Goal: Information Seeking & Learning: Learn about a topic

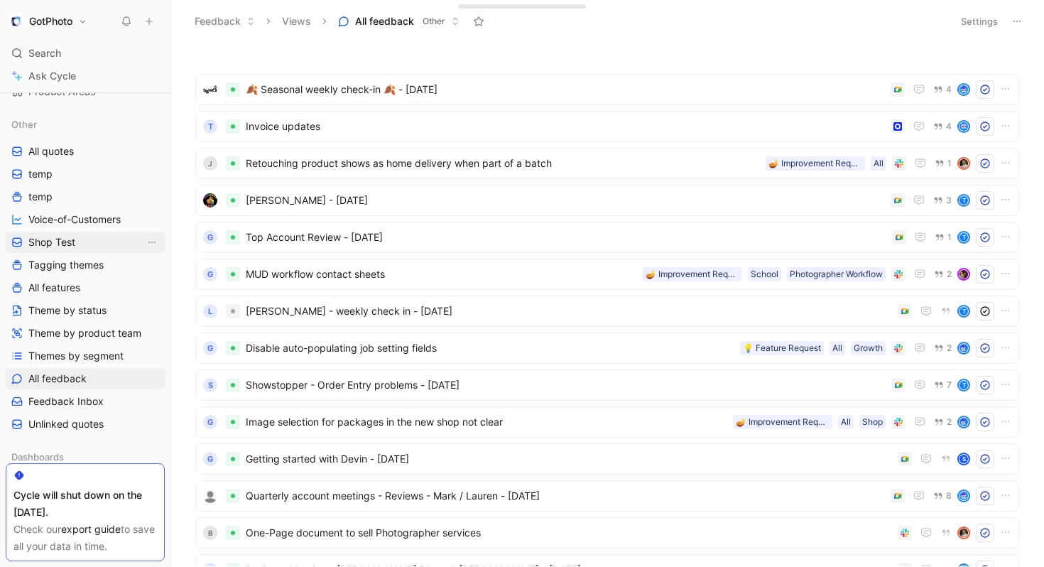
scroll to position [164, 0]
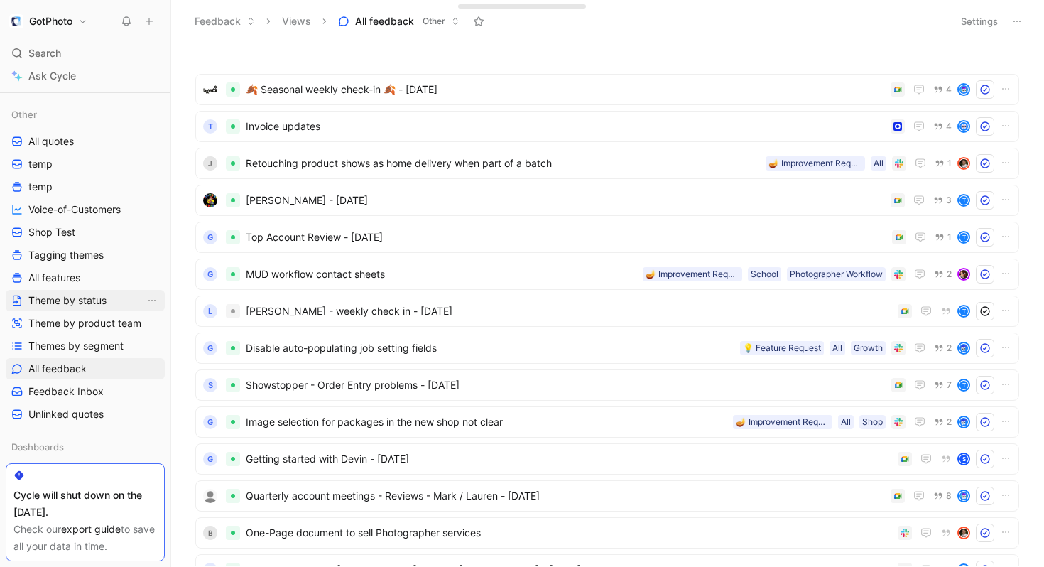
click at [85, 300] on span "Theme by status" at bounding box center [67, 300] width 78 height 14
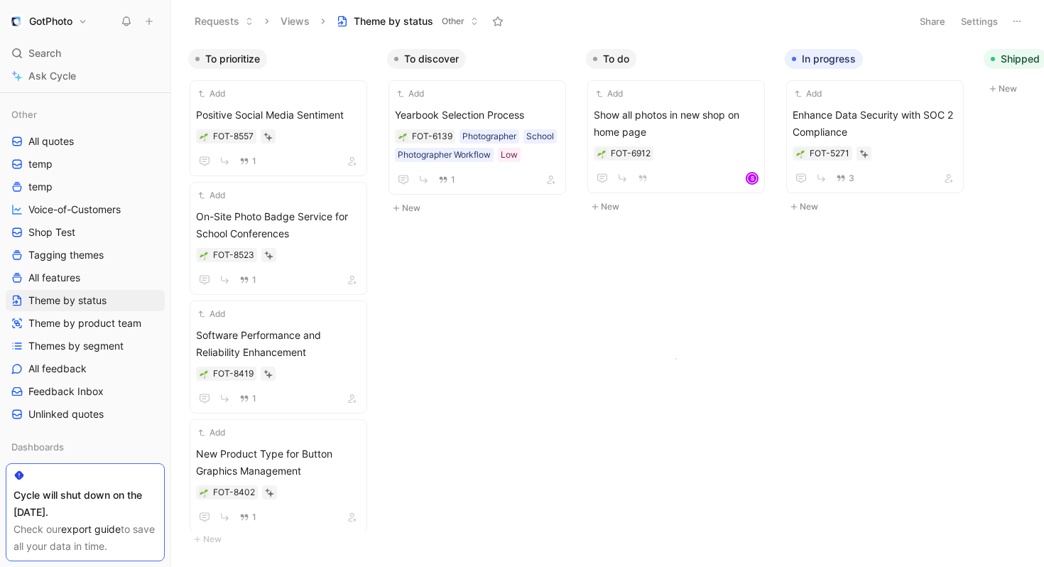
click at [675, 358] on body "GotPhoto Search ⌘ K Ask Cycle Workspace Home G then H Feedback G then F Request…" at bounding box center [522, 283] width 1044 height 567
click at [93, 345] on span "Themes by segment" at bounding box center [75, 346] width 95 height 14
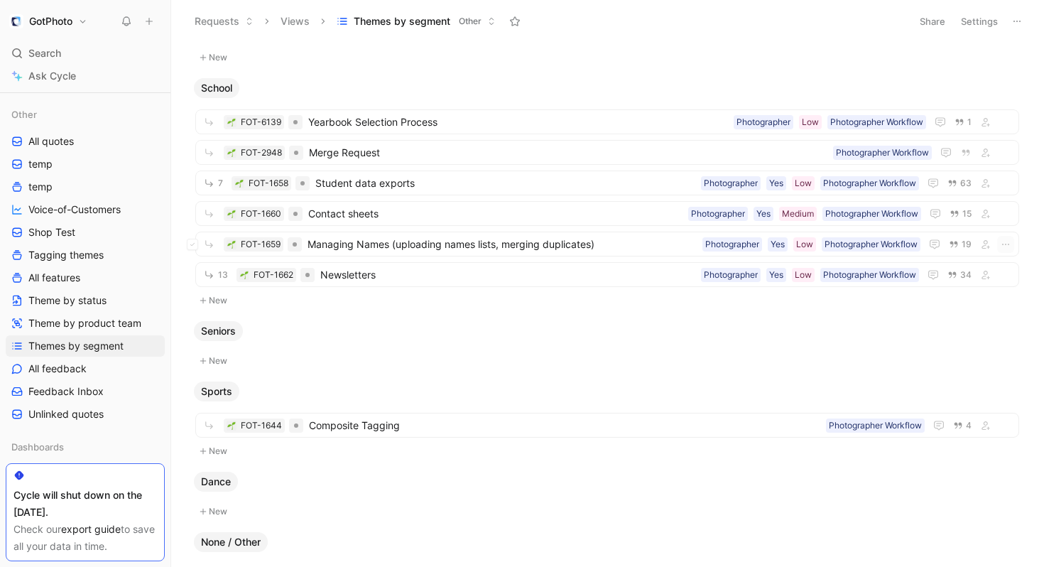
scroll to position [537, 0]
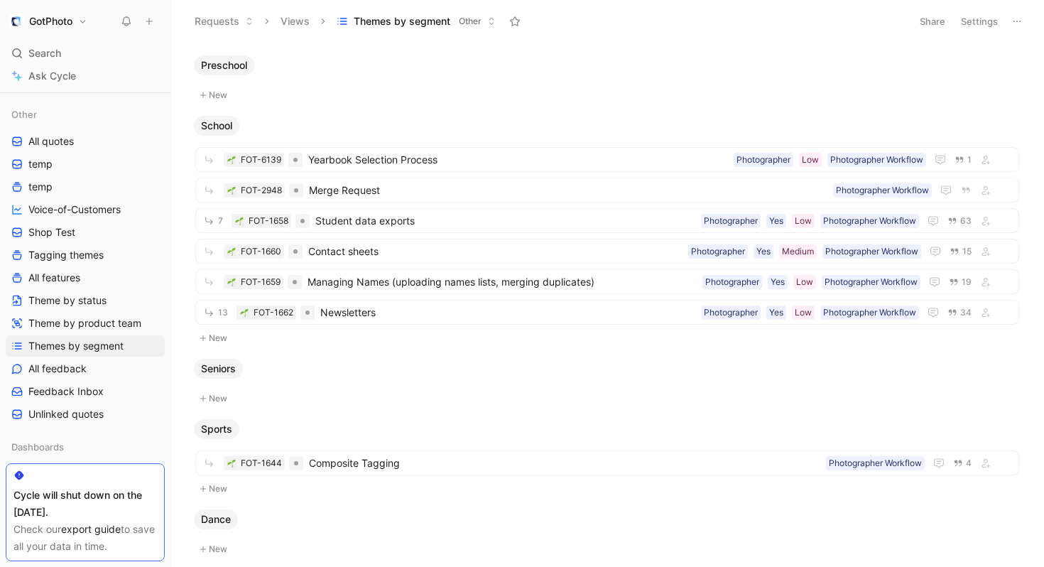
click at [224, 124] on span "School" at bounding box center [216, 126] width 31 height 14
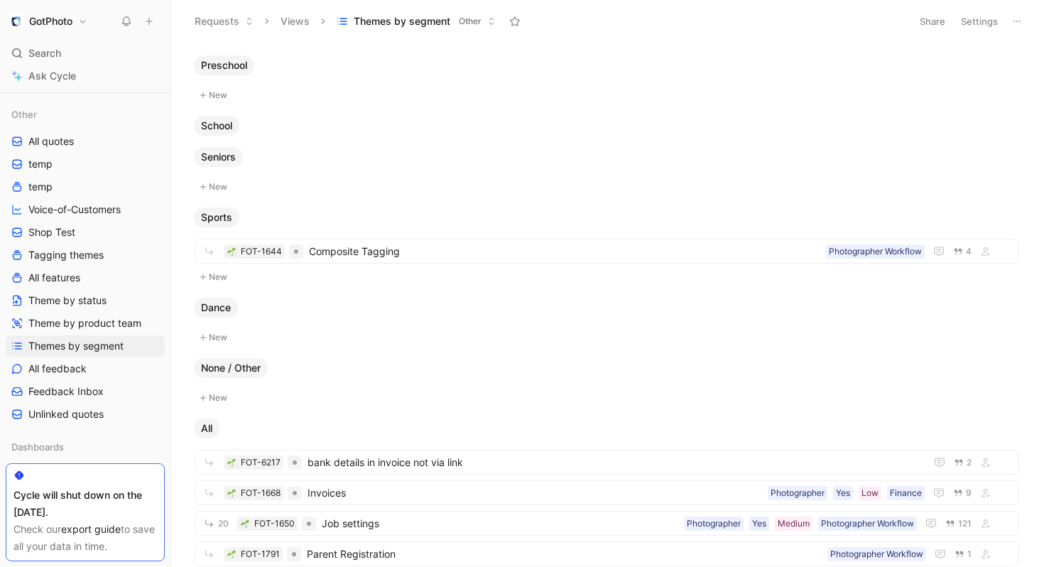
click at [224, 124] on span "School" at bounding box center [216, 126] width 31 height 14
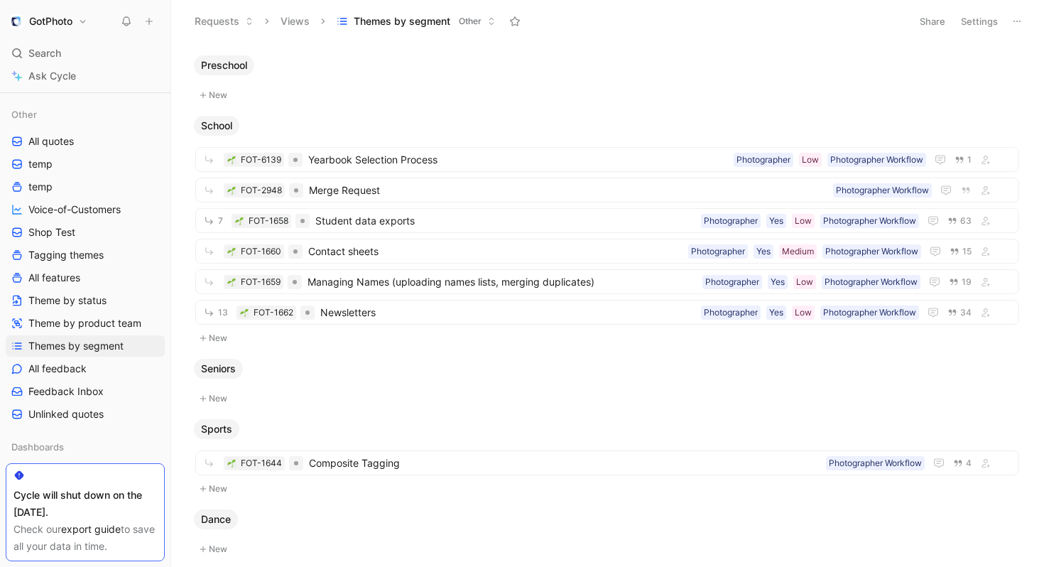
click at [1020, 27] on button at bounding box center [1017, 21] width 20 height 20
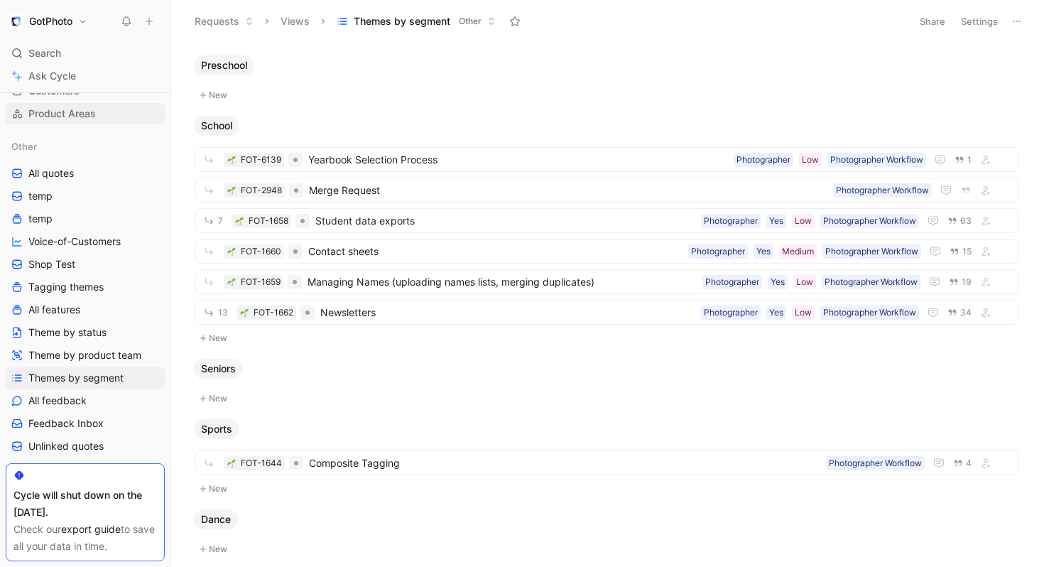
scroll to position [146, 0]
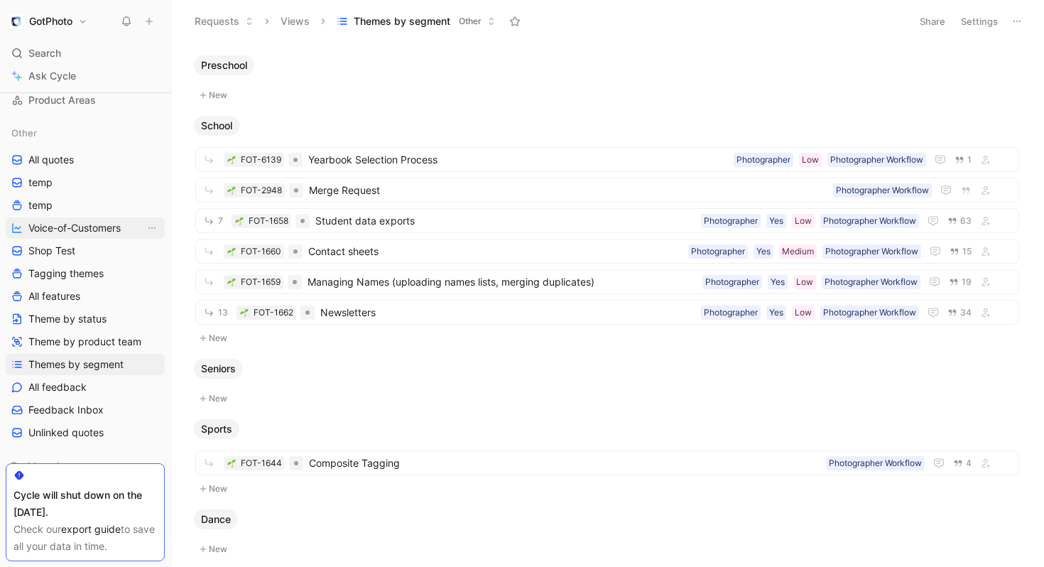
click at [111, 229] on span "Voice-of-Customers" at bounding box center [74, 228] width 92 height 14
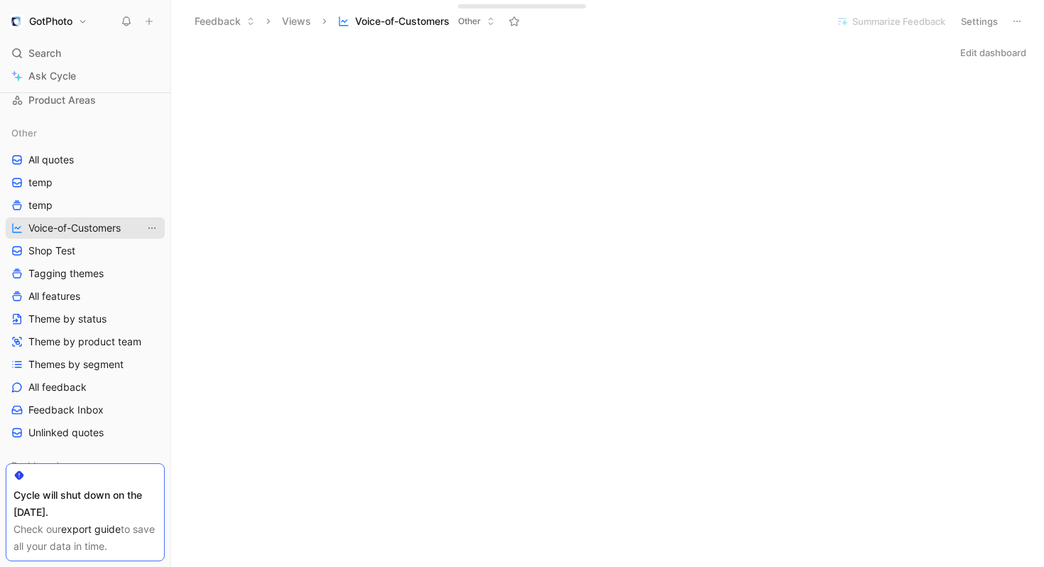
click at [151, 227] on icon "View actions" at bounding box center [151, 227] width 7 height 1
click at [102, 295] on link "All features" at bounding box center [85, 295] width 159 height 21
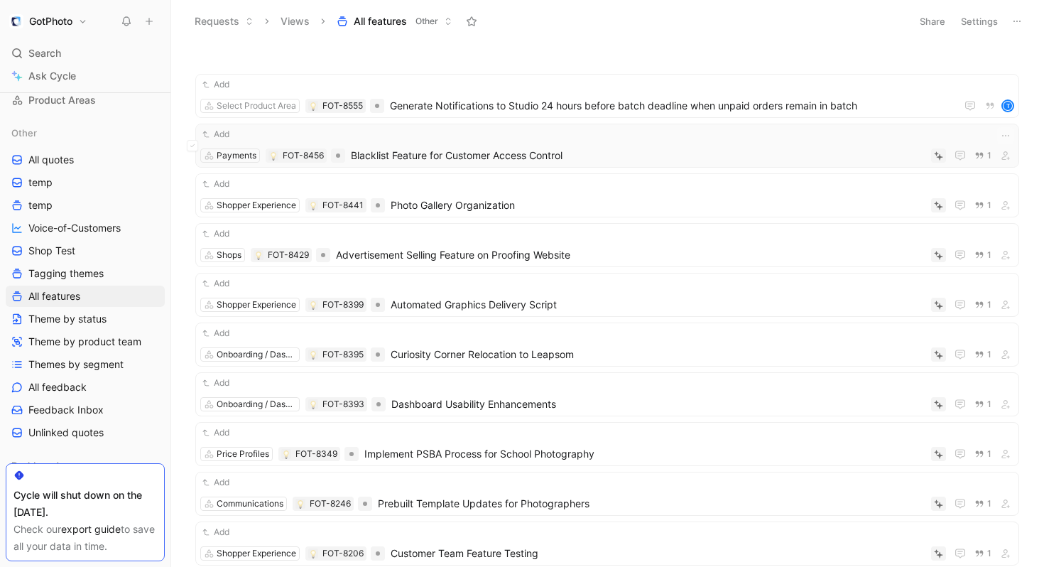
click at [659, 156] on span "Blacklist Feature for Customer Access Control" at bounding box center [638, 155] width 574 height 17
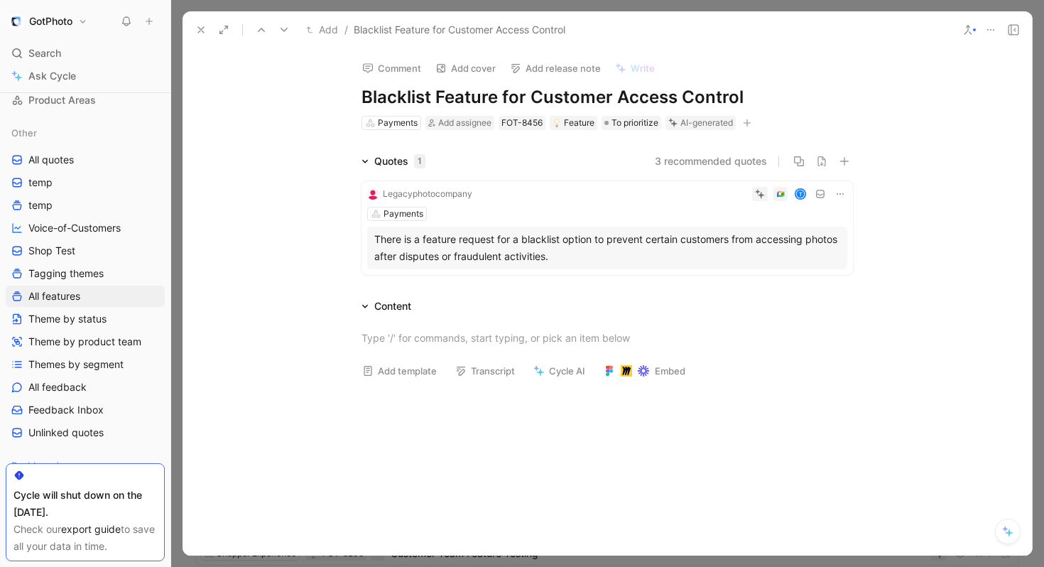
click at [364, 160] on icon at bounding box center [365, 162] width 6 height 4
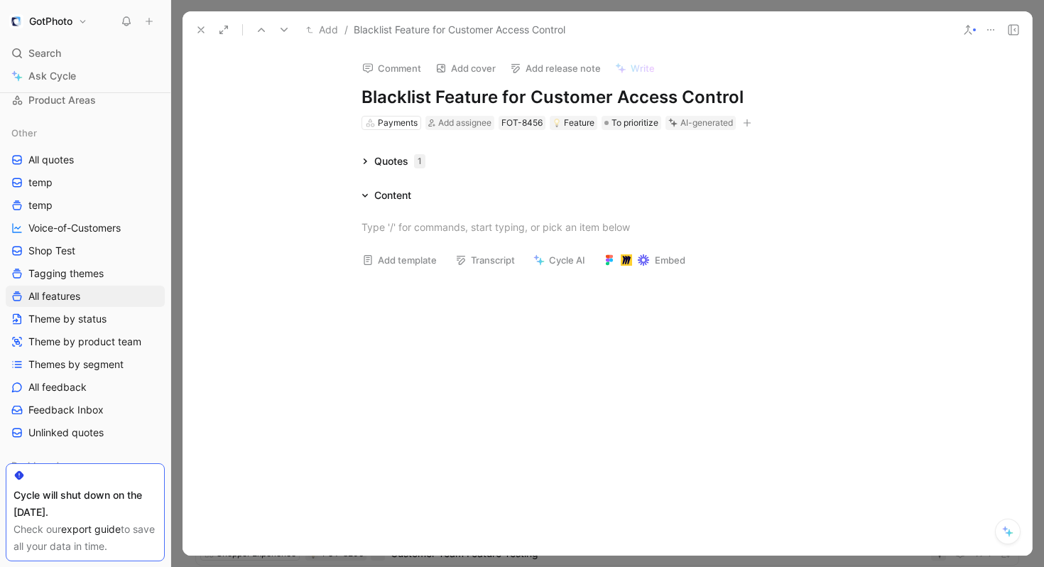
click at [202, 31] on icon at bounding box center [200, 29] width 11 height 11
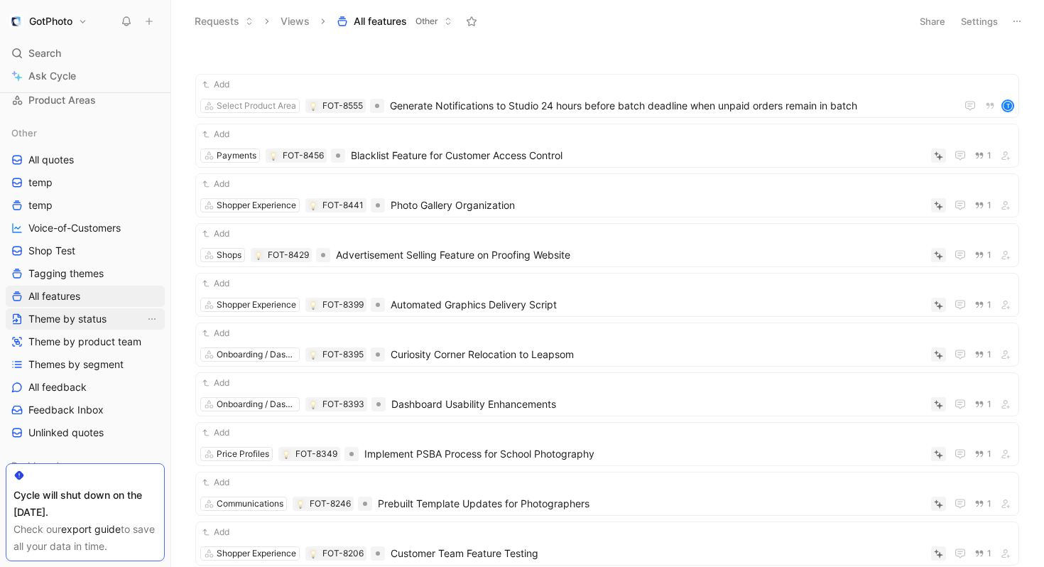
click at [86, 318] on span "Theme by status" at bounding box center [67, 319] width 78 height 14
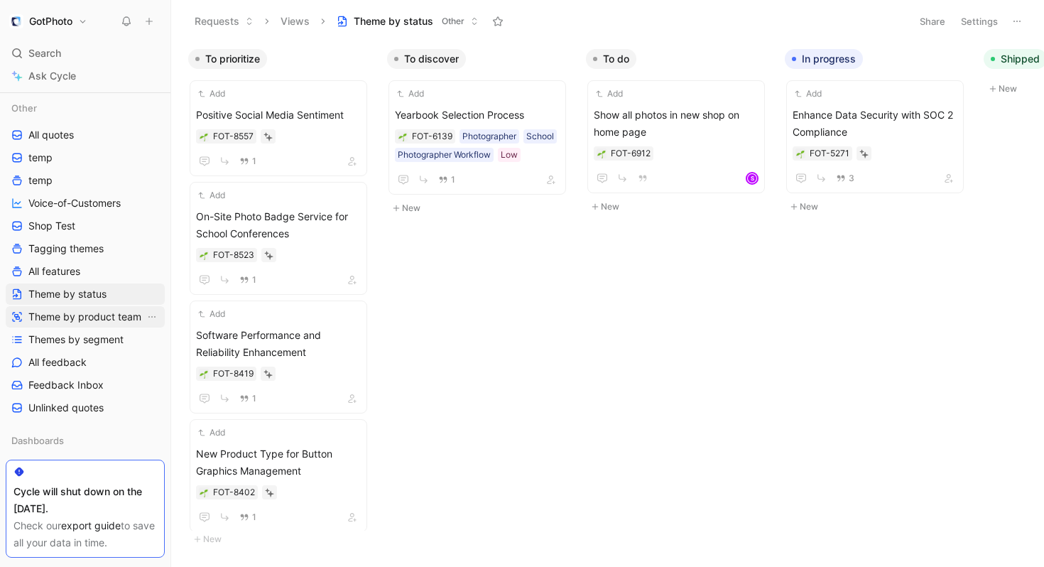
scroll to position [176, 0]
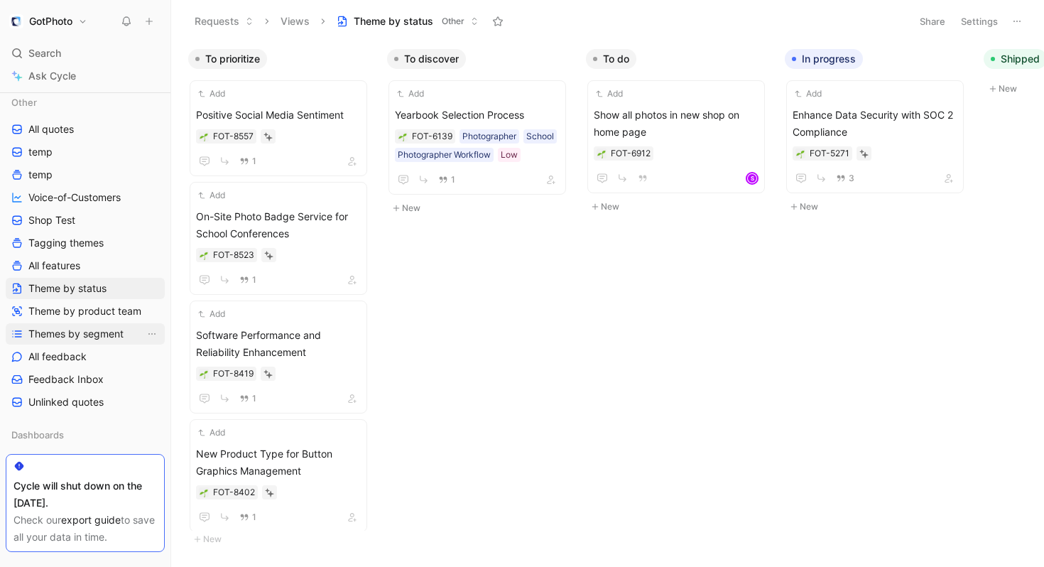
click at [102, 327] on span "Themes by segment" at bounding box center [75, 334] width 95 height 14
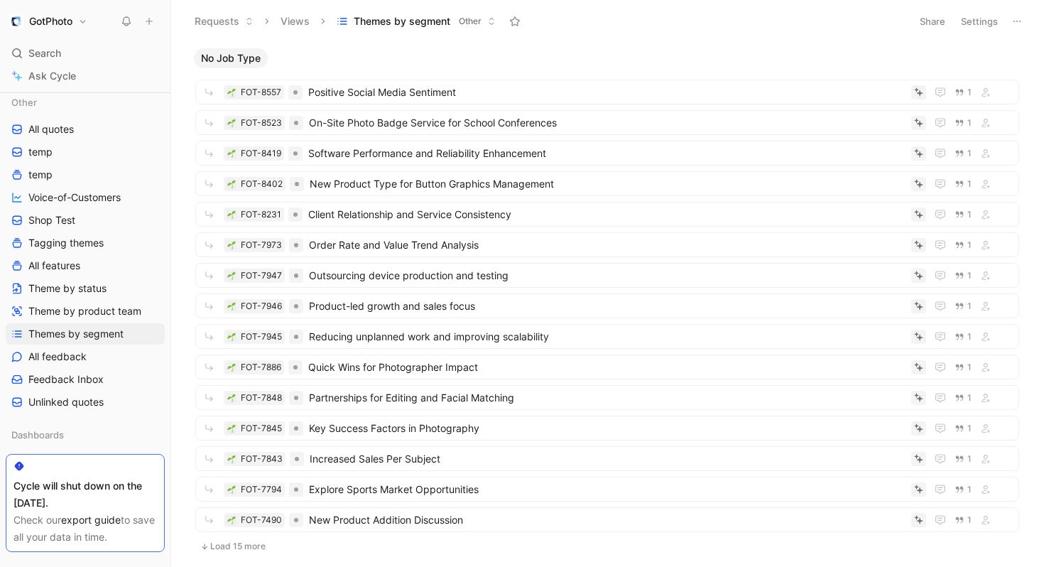
click at [152, 22] on icon at bounding box center [149, 21] width 10 height 10
click at [150, 21] on use at bounding box center [149, 21] width 6 height 6
click at [539, 92] on span "Positive Social Media Sentiment" at bounding box center [606, 92] width 597 height 17
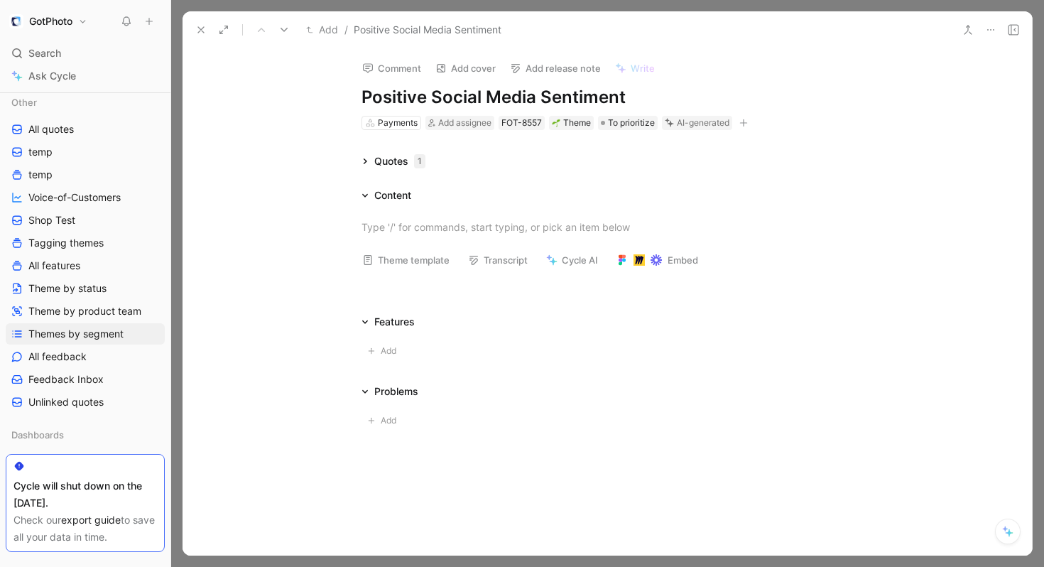
scroll to position [16, 0]
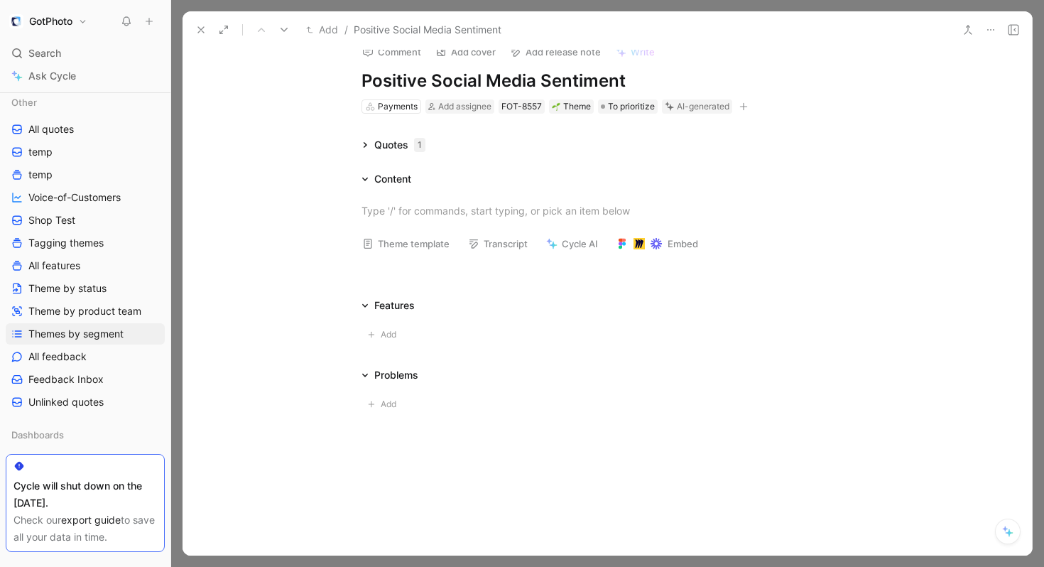
click at [361, 373] on icon at bounding box center [364, 374] width 7 height 7
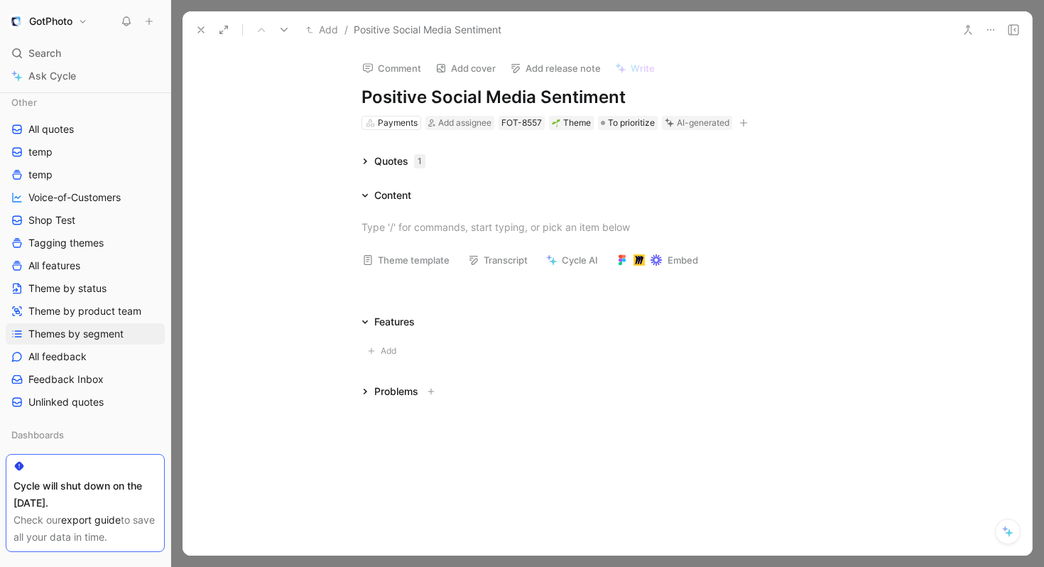
click at [366, 197] on icon at bounding box center [364, 195] width 7 height 7
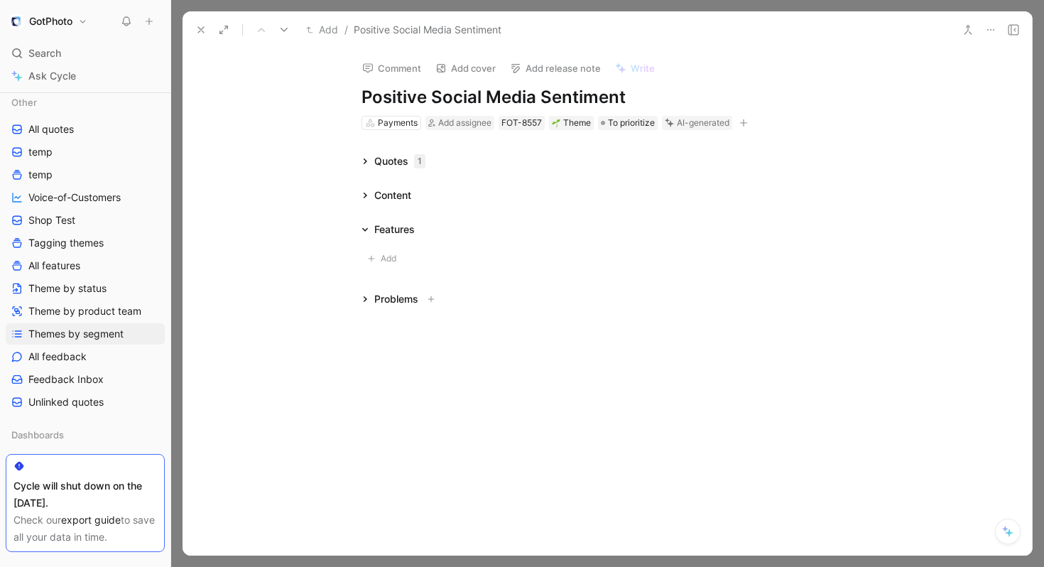
click at [362, 165] on div "Quotes 1" at bounding box center [393, 161] width 75 height 17
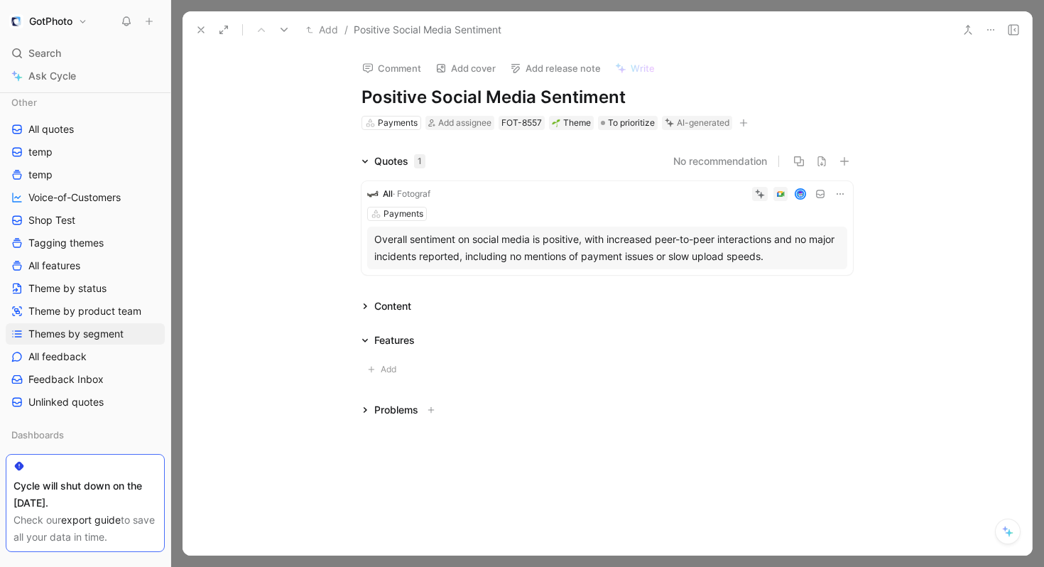
click at [362, 163] on icon at bounding box center [364, 161] width 7 height 7
